Goal: Task Accomplishment & Management: Manage account settings

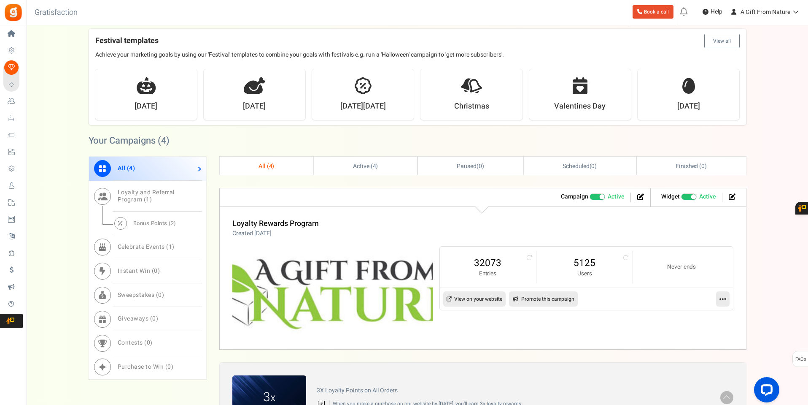
scroll to position [133, 0]
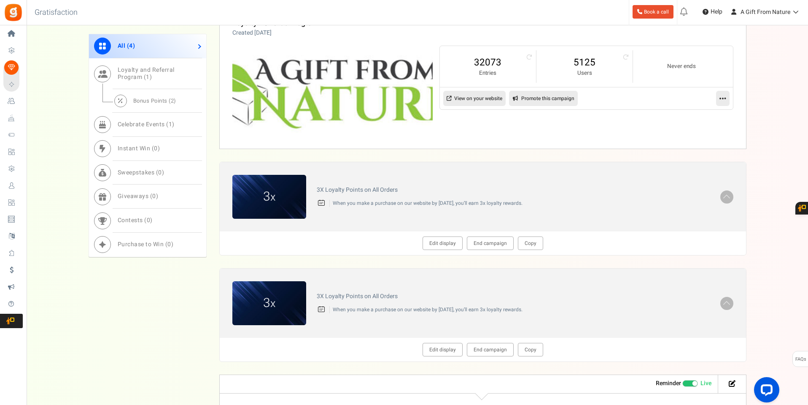
scroll to position [464, 0]
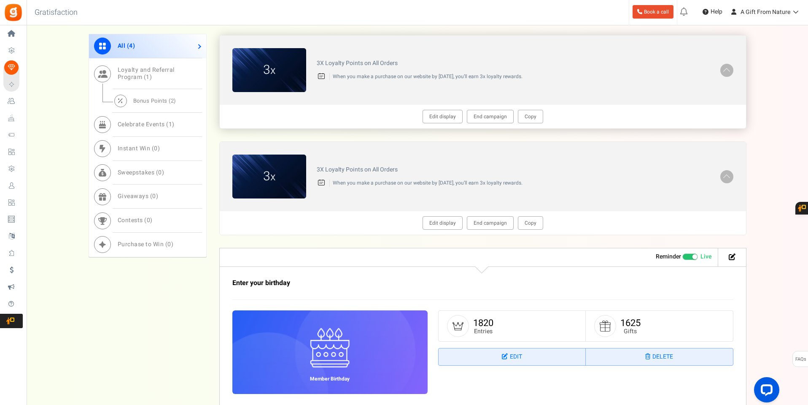
click at [360, 62] on h4 "3X Loyalty Points on All Orders" at bounding box center [513, 63] width 393 height 6
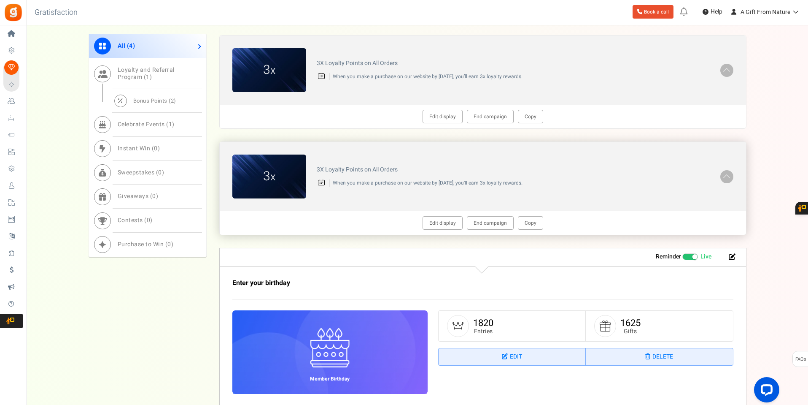
click at [352, 168] on h4 "3X Loyalty Points on All Orders" at bounding box center [513, 169] width 393 height 6
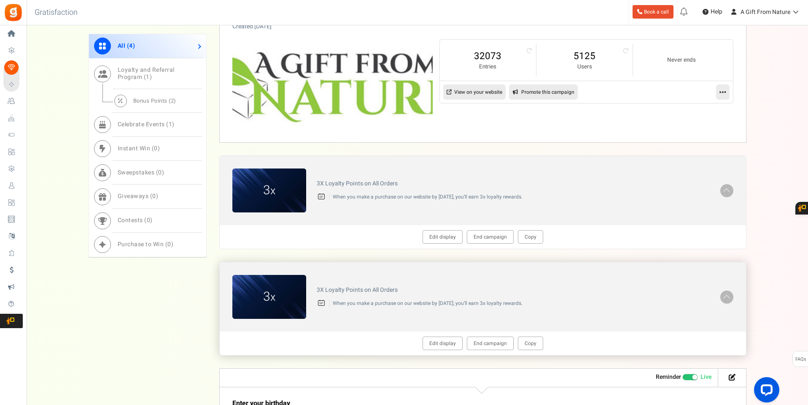
scroll to position [217, 0]
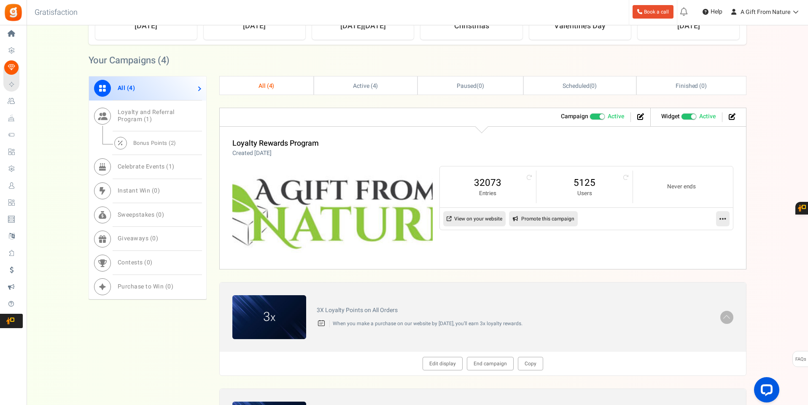
click at [726, 219] on icon at bounding box center [723, 219] width 7 height 8
click at [680, 240] on link "Edit" at bounding box center [696, 239] width 62 height 16
